Goal: Check status: Check status

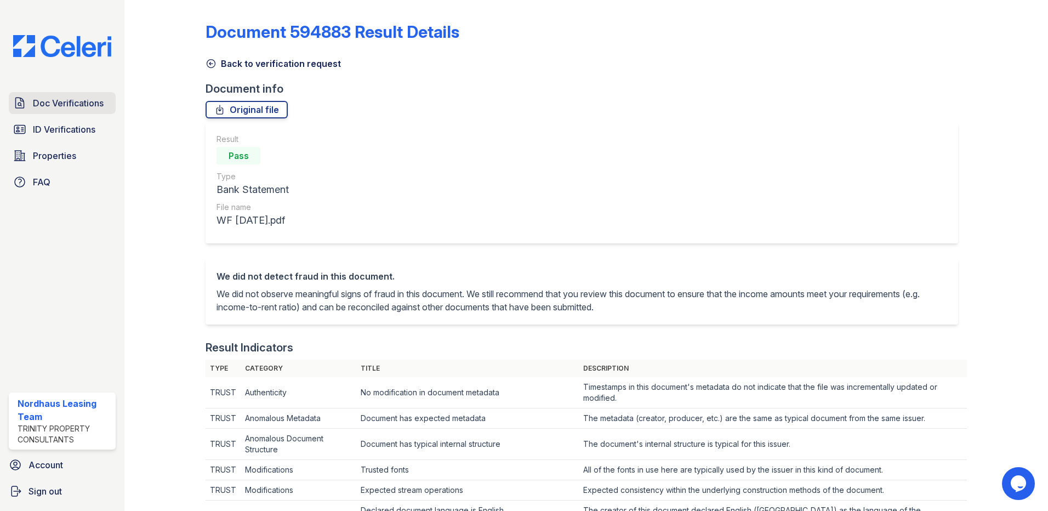
click at [92, 104] on span "Doc Verifications" at bounding box center [68, 102] width 71 height 13
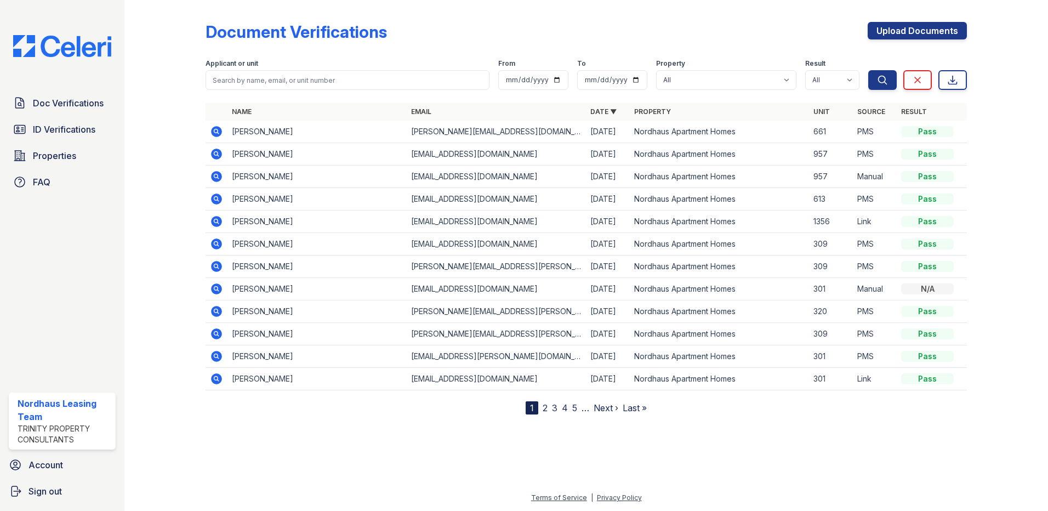
click at [216, 131] on icon at bounding box center [215, 130] width 3 height 3
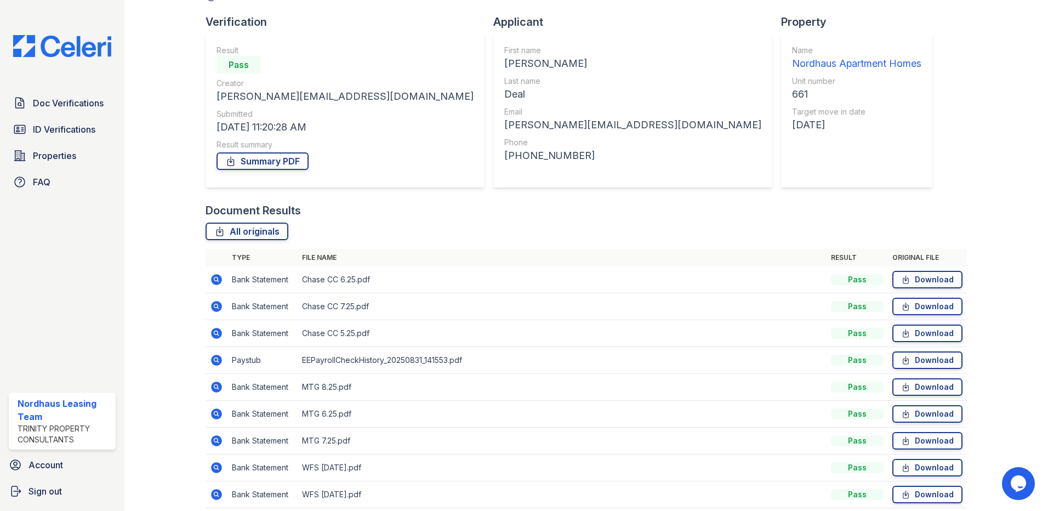
scroll to position [110, 0]
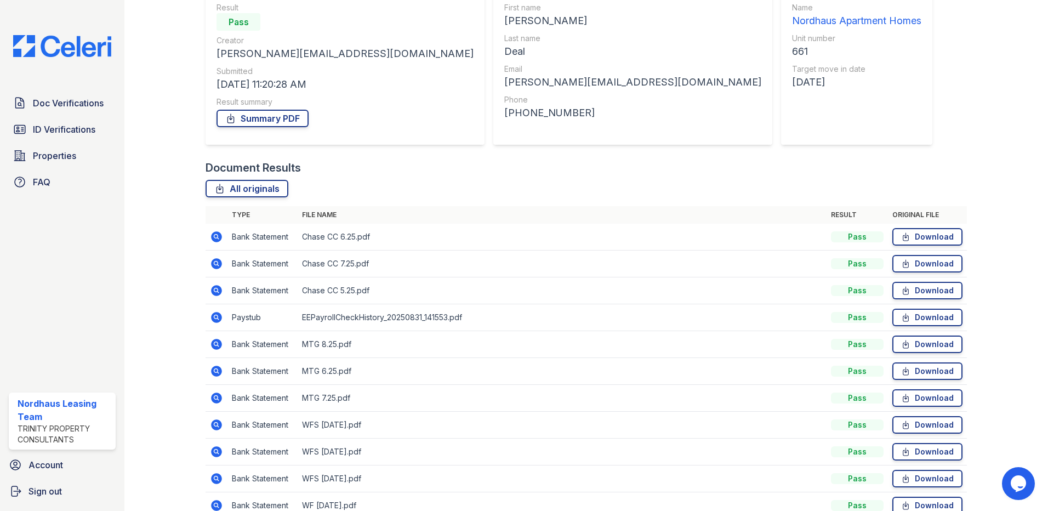
click at [215, 312] on icon at bounding box center [216, 317] width 11 height 11
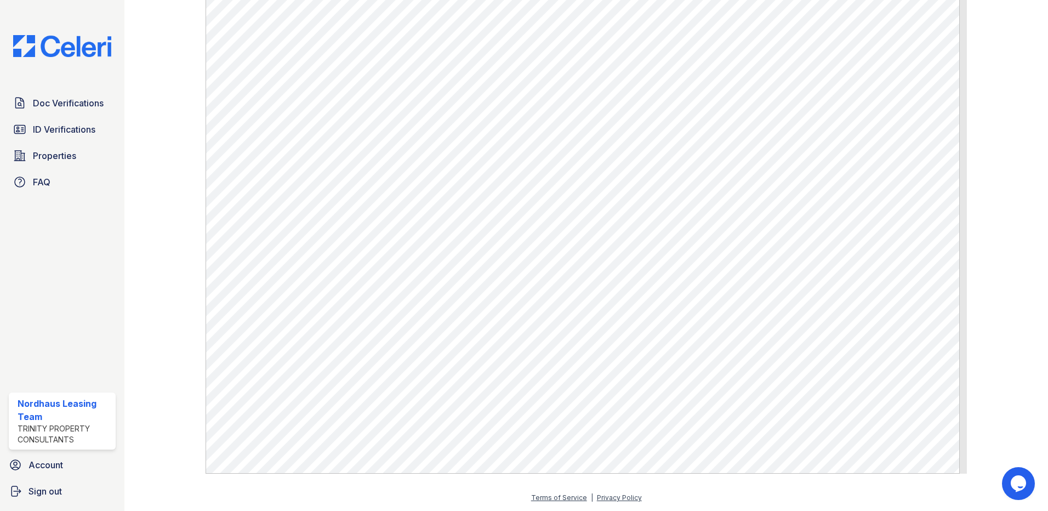
scroll to position [491, 0]
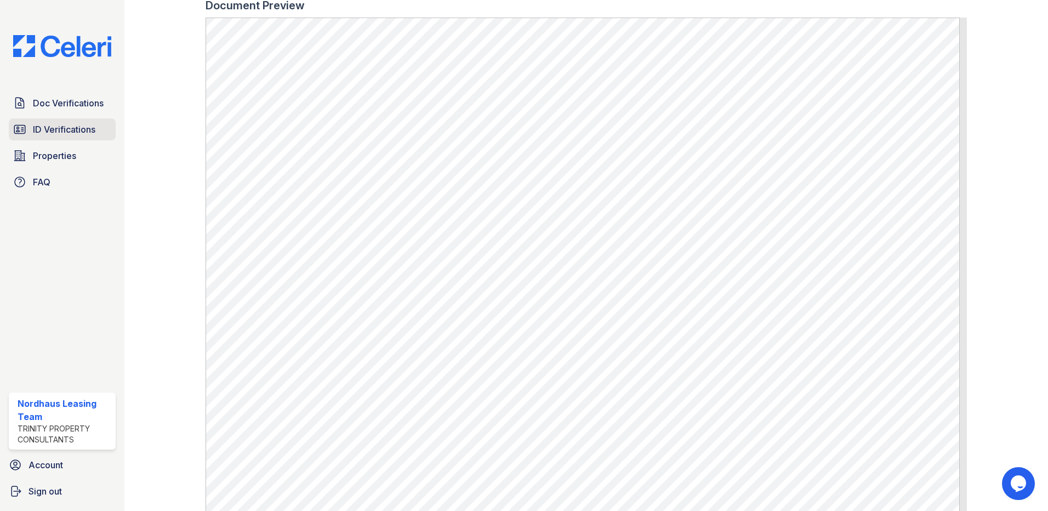
click at [76, 119] on link "ID Verifications" at bounding box center [62, 129] width 107 height 22
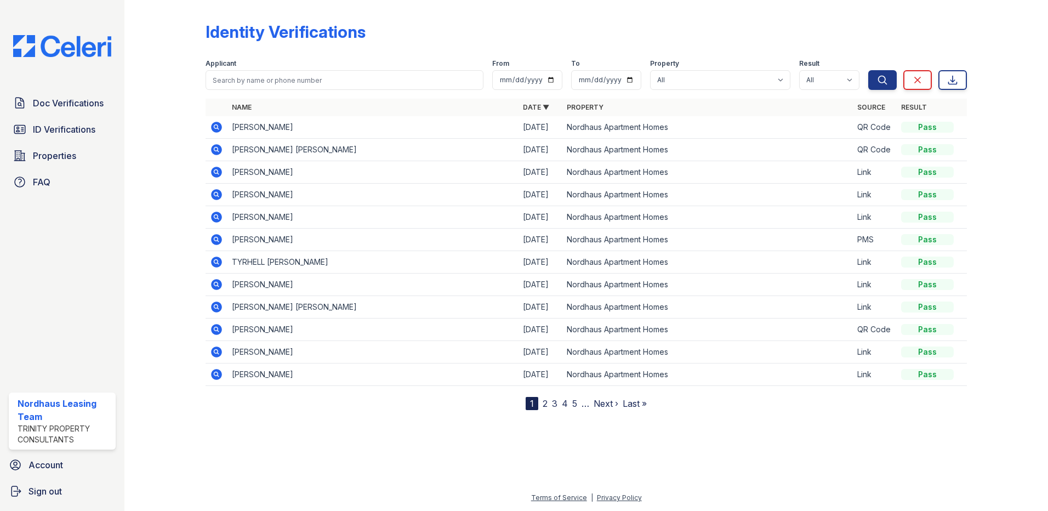
click at [216, 197] on icon at bounding box center [216, 194] width 11 height 11
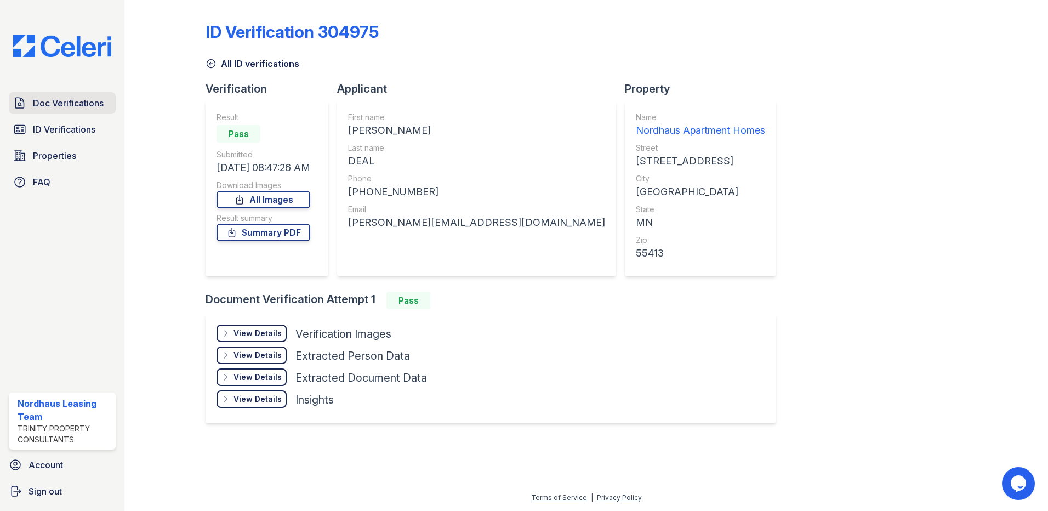
click at [75, 102] on span "Doc Verifications" at bounding box center [68, 102] width 71 height 13
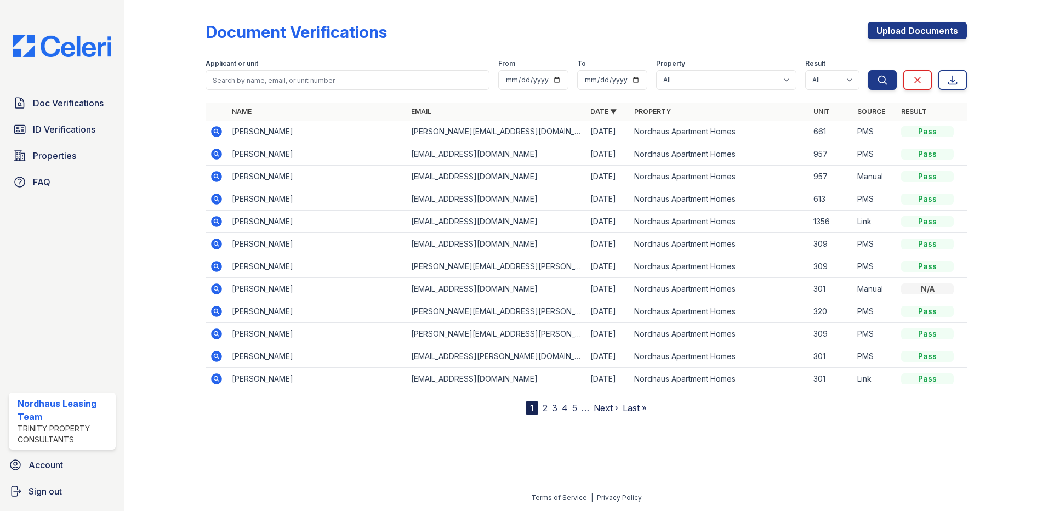
click at [217, 130] on icon at bounding box center [216, 131] width 13 height 13
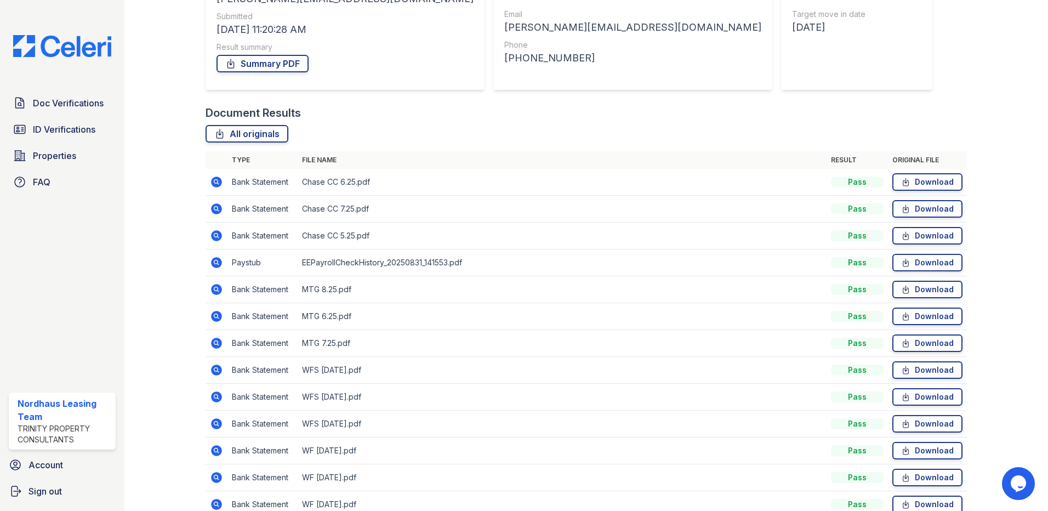
scroll to position [220, 0]
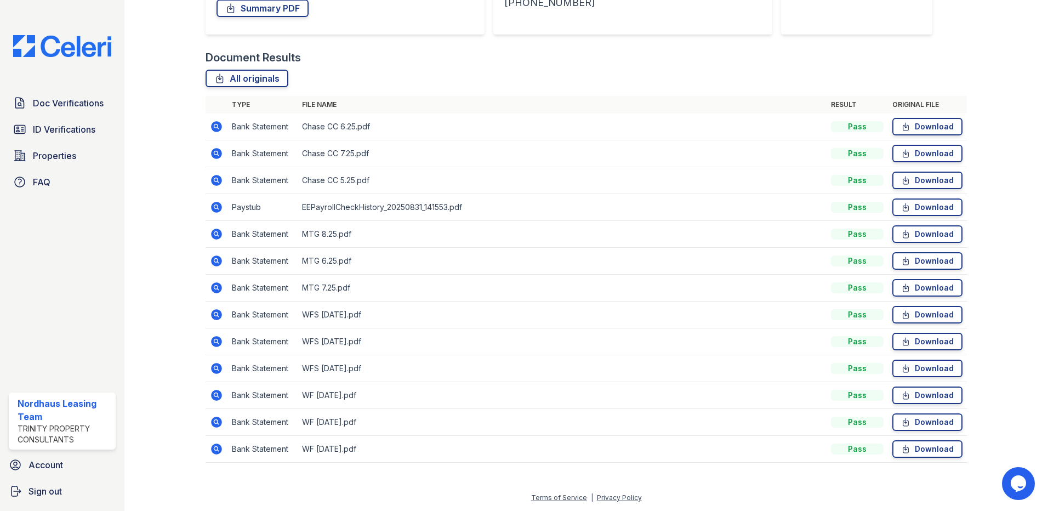
click at [218, 445] on icon at bounding box center [216, 448] width 11 height 11
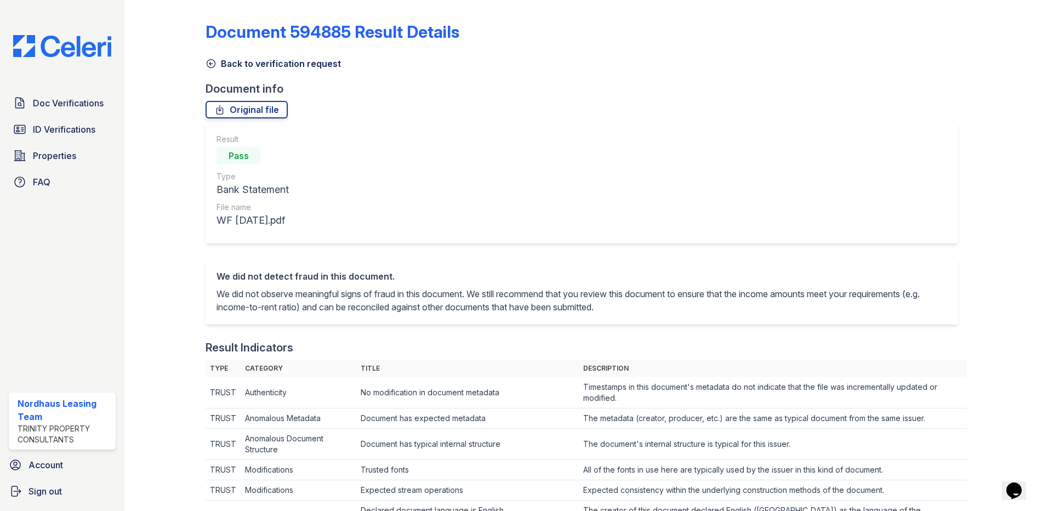
scroll to position [599, 0]
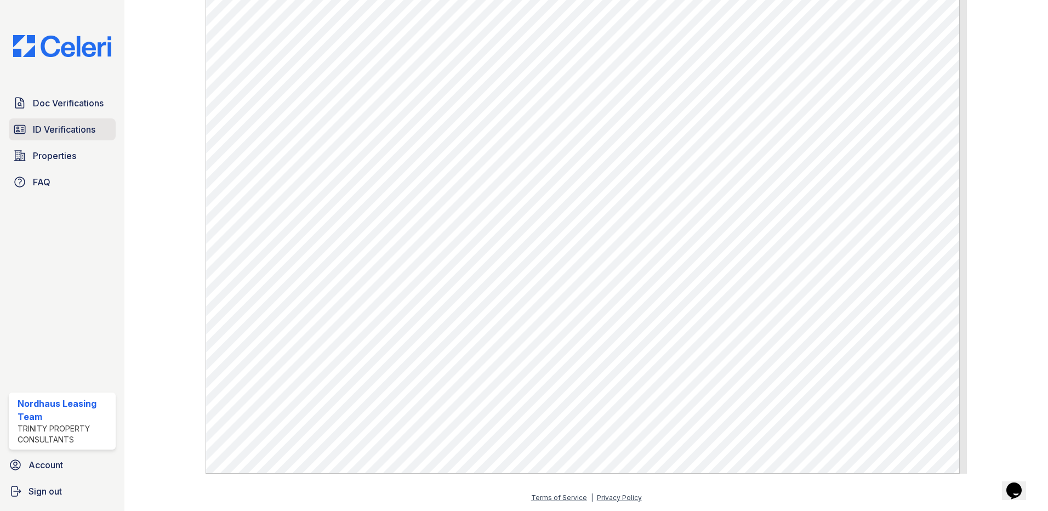
click at [66, 130] on span "ID Verifications" at bounding box center [64, 129] width 62 height 13
